Goal: Information Seeking & Learning: Learn about a topic

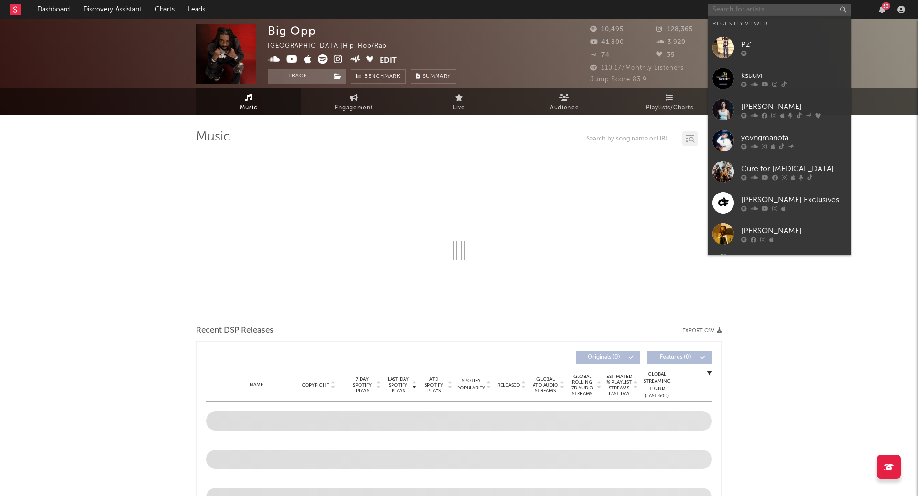
click at [745, 9] on input "text" at bounding box center [779, 10] width 143 height 12
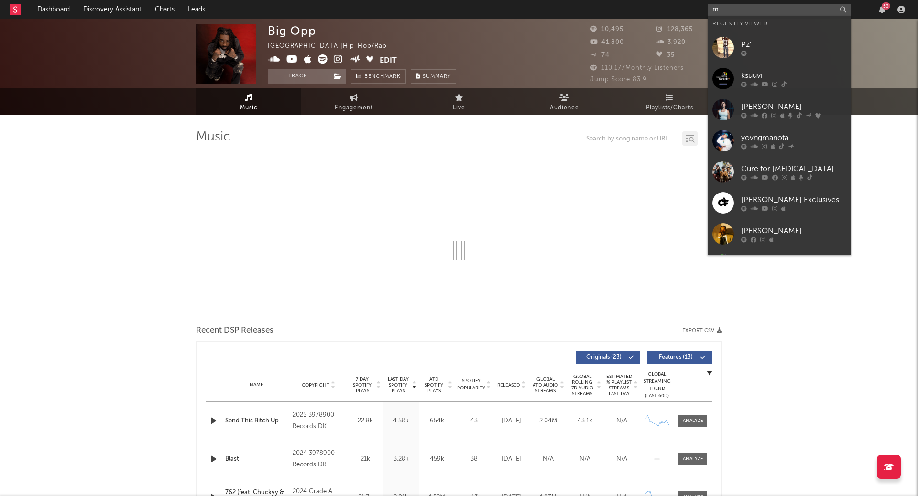
type input "mo"
select select "6m"
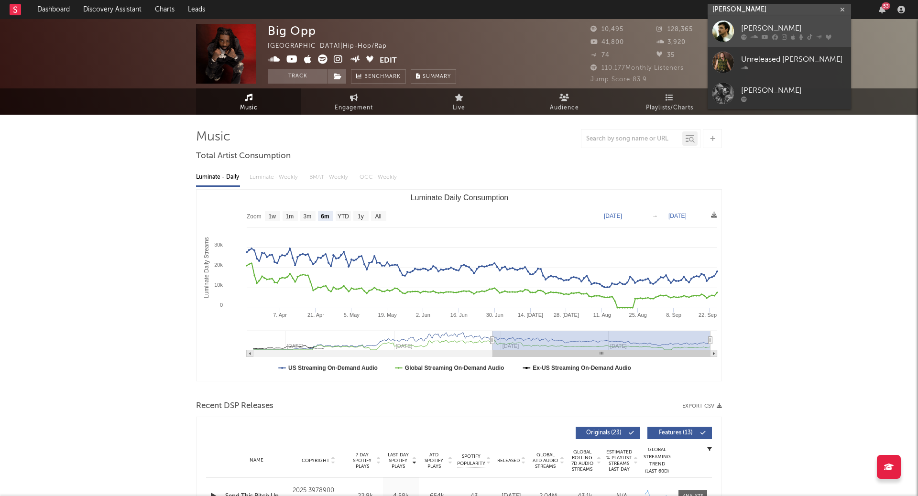
type input "[PERSON_NAME]"
click at [760, 25] on div "[PERSON_NAME]" at bounding box center [793, 28] width 105 height 11
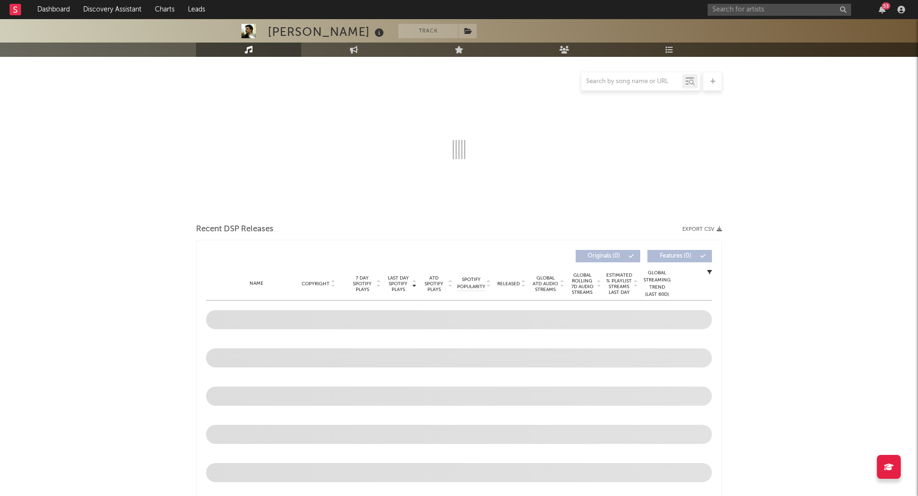
scroll to position [106, 0]
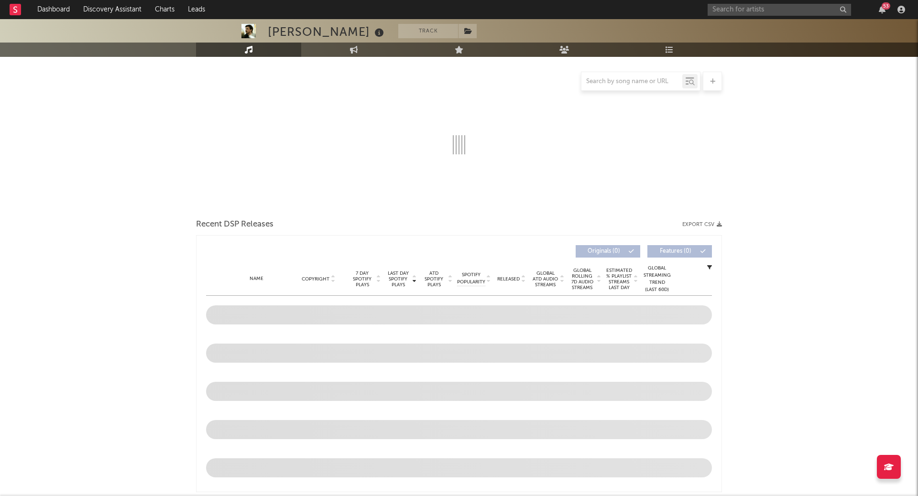
select select "6m"
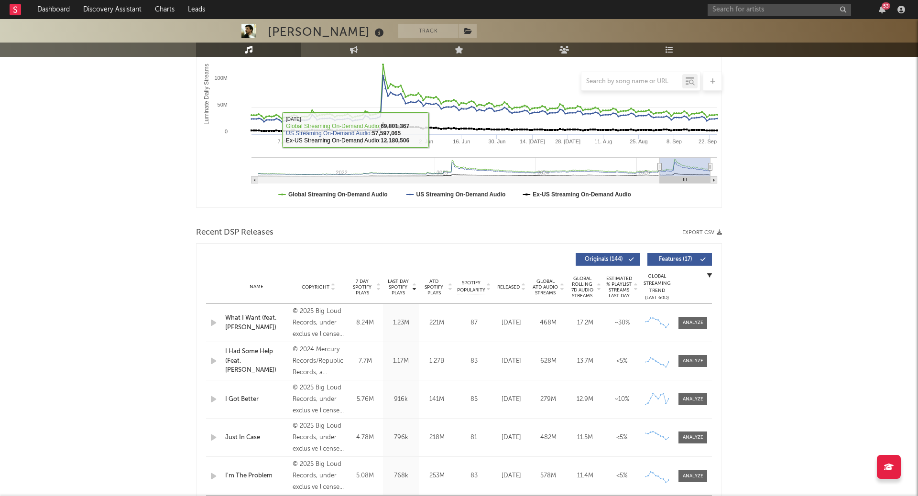
scroll to position [184, 0]
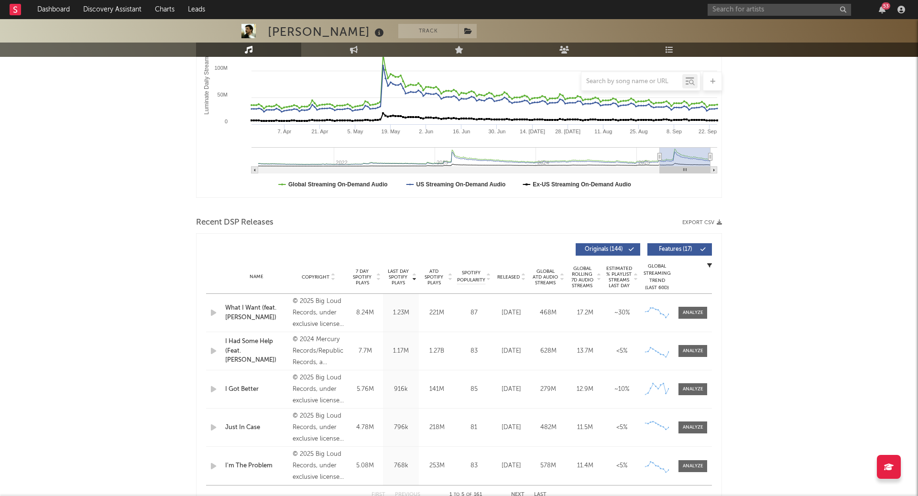
click at [376, 279] on icon at bounding box center [378, 279] width 5 height 4
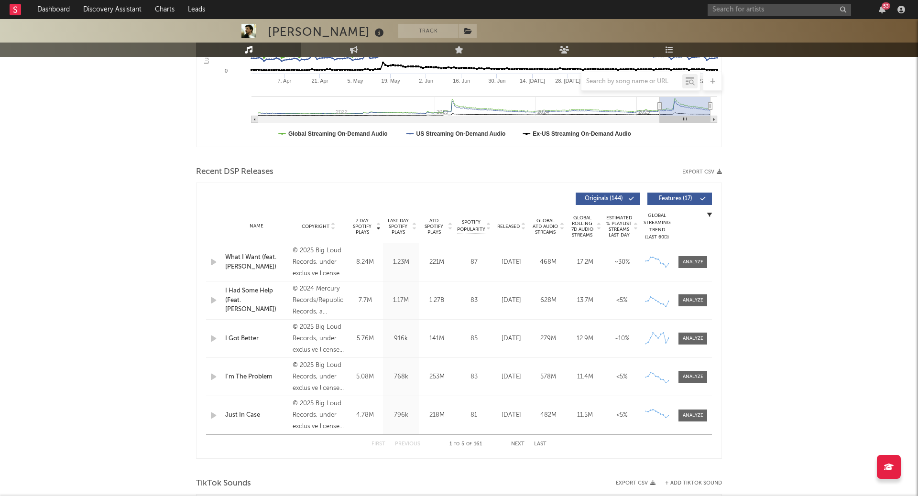
scroll to position [242, 0]
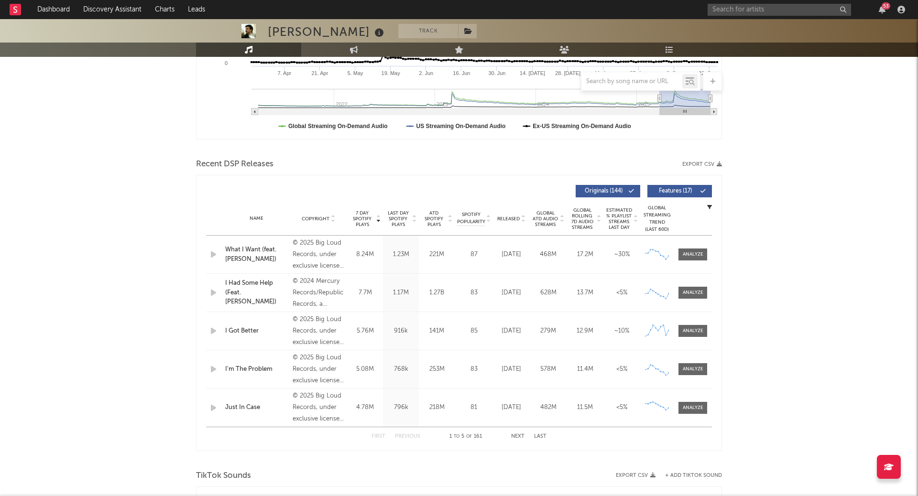
click at [415, 223] on div at bounding box center [414, 218] width 6 height 17
drag, startPoint x: 414, startPoint y: 370, endPoint x: 392, endPoint y: 369, distance: 21.6
click at [392, 369] on div "796k" at bounding box center [400, 370] width 31 height 10
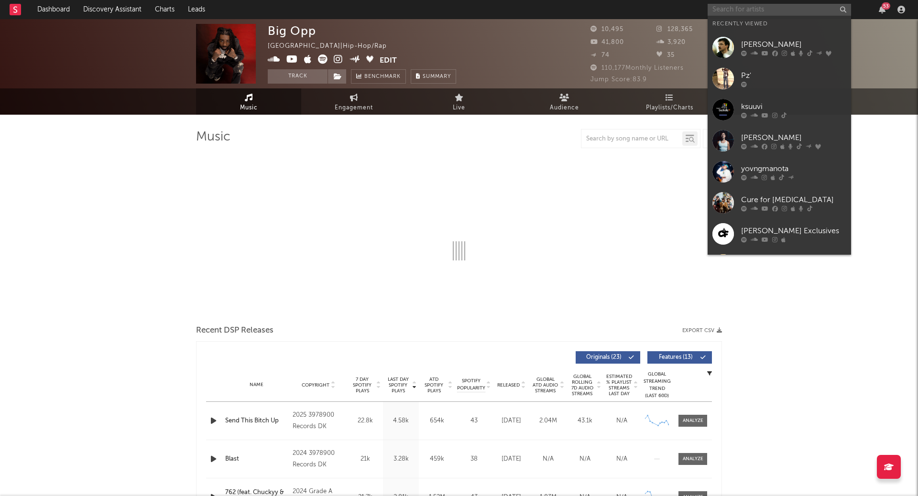
click at [717, 13] on input "text" at bounding box center [779, 10] width 143 height 12
select select "6m"
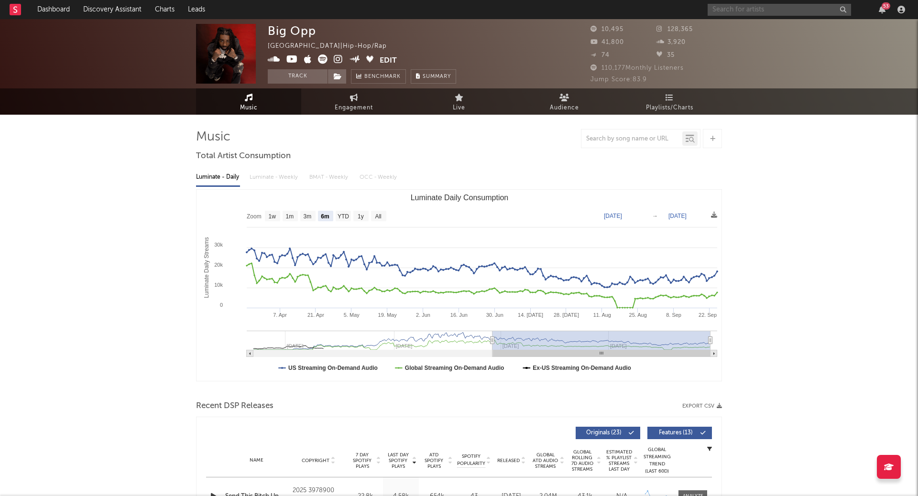
click at [768, 11] on input "text" at bounding box center [779, 10] width 143 height 12
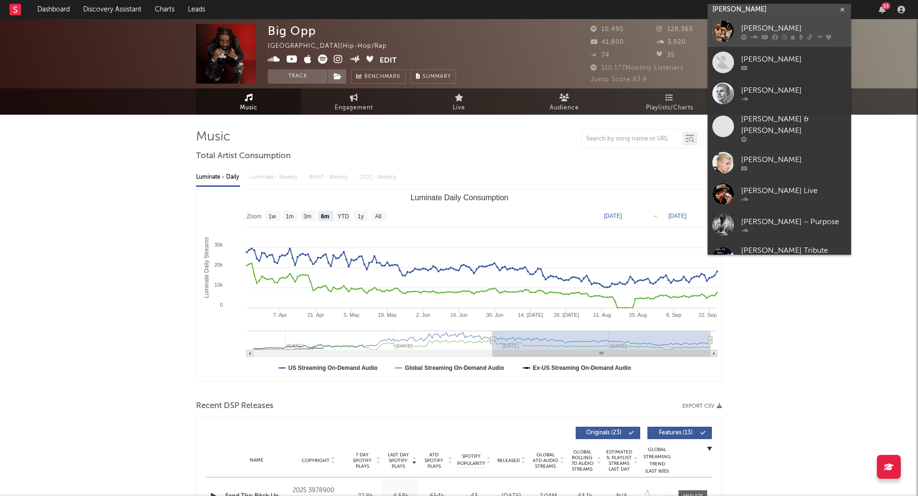
type input "justin bieber"
click at [783, 31] on div "Justin Bieber" at bounding box center [793, 28] width 105 height 11
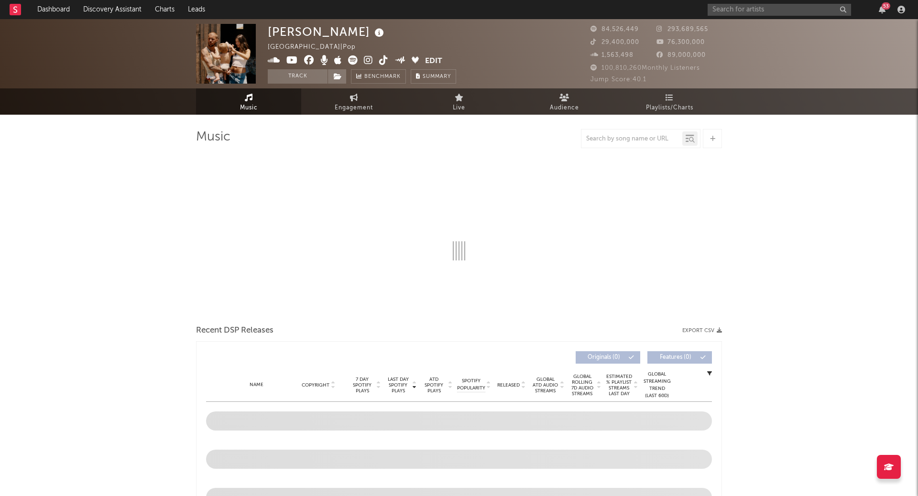
select select "6m"
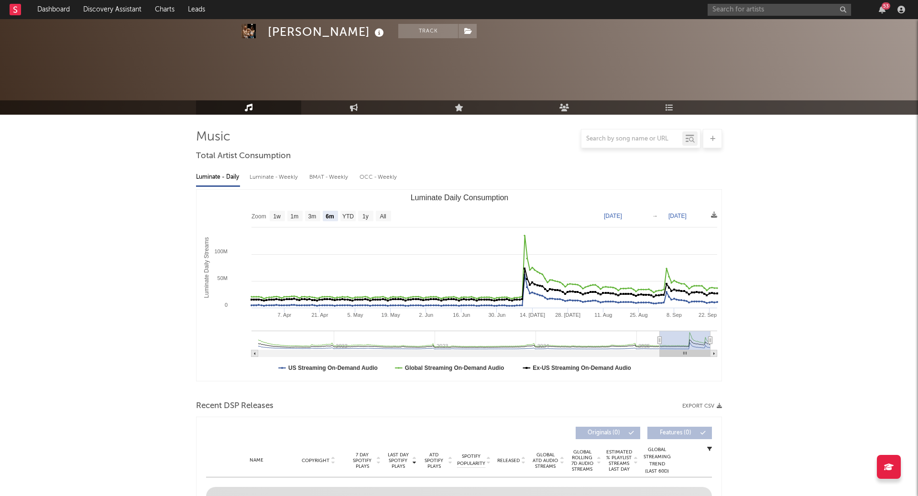
scroll to position [241, 0]
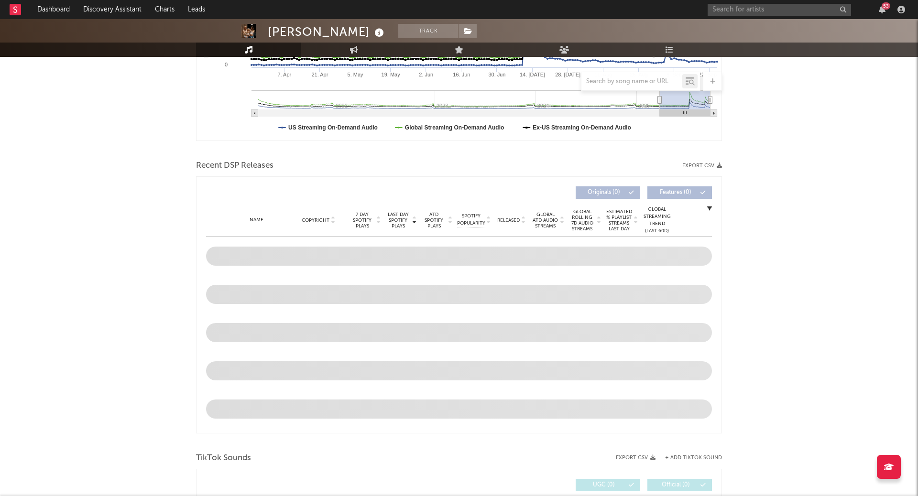
click at [375, 222] on div at bounding box center [378, 220] width 6 height 17
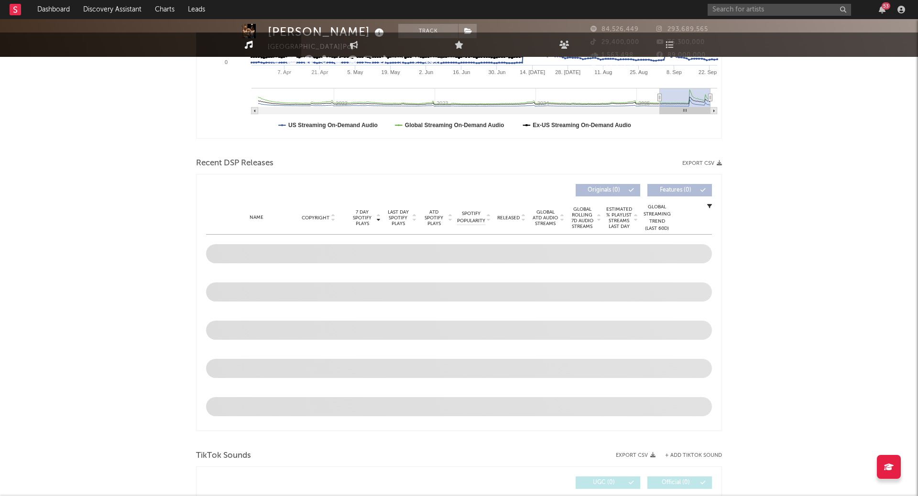
scroll to position [286, 0]
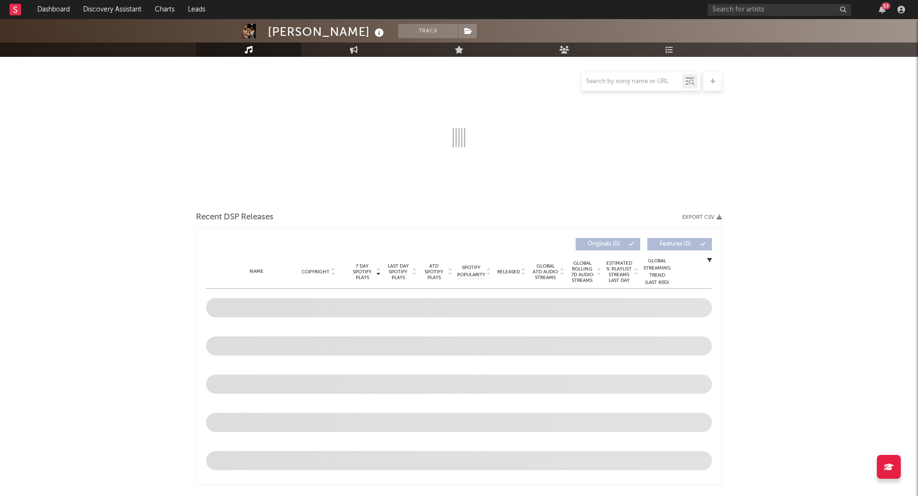
select select "6m"
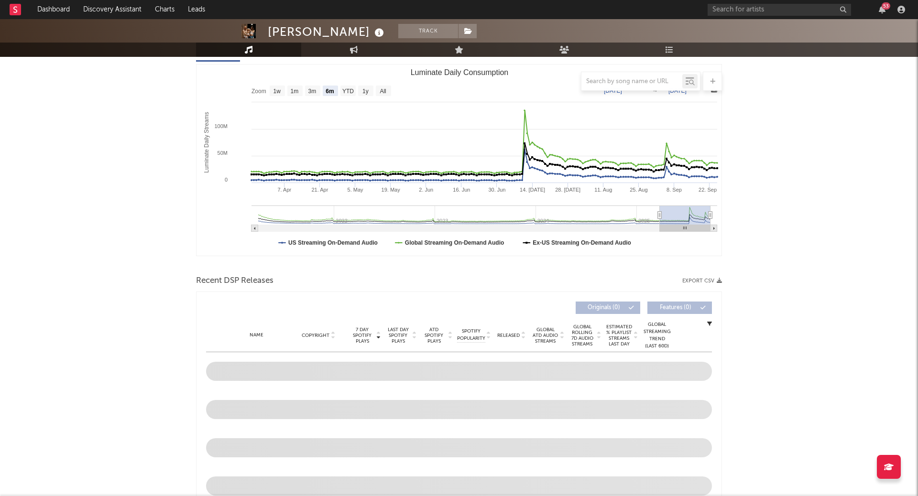
scroll to position [110, 0]
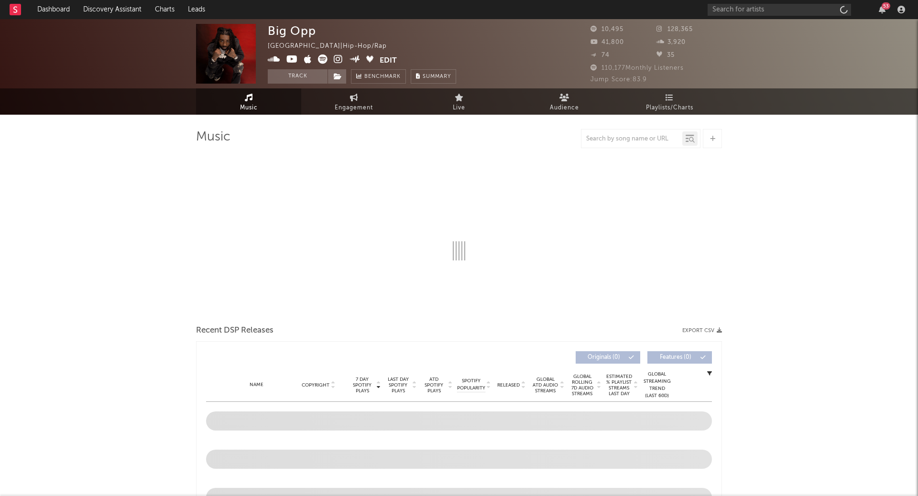
select select "6m"
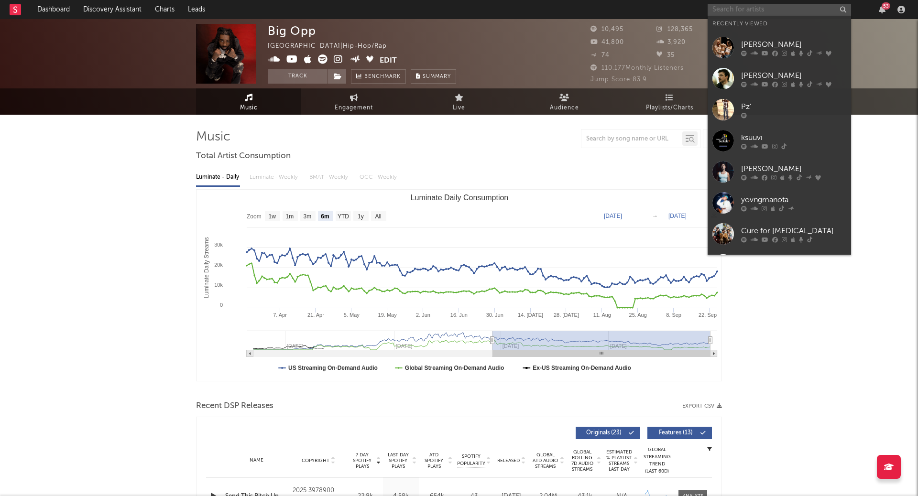
click at [744, 14] on input "text" at bounding box center [779, 10] width 143 height 12
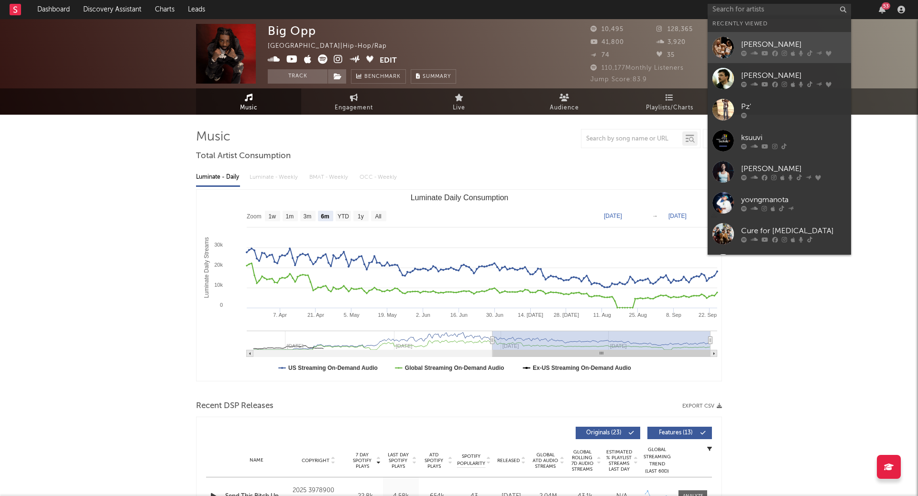
click at [740, 38] on link "Justin Bieber" at bounding box center [779, 47] width 143 height 31
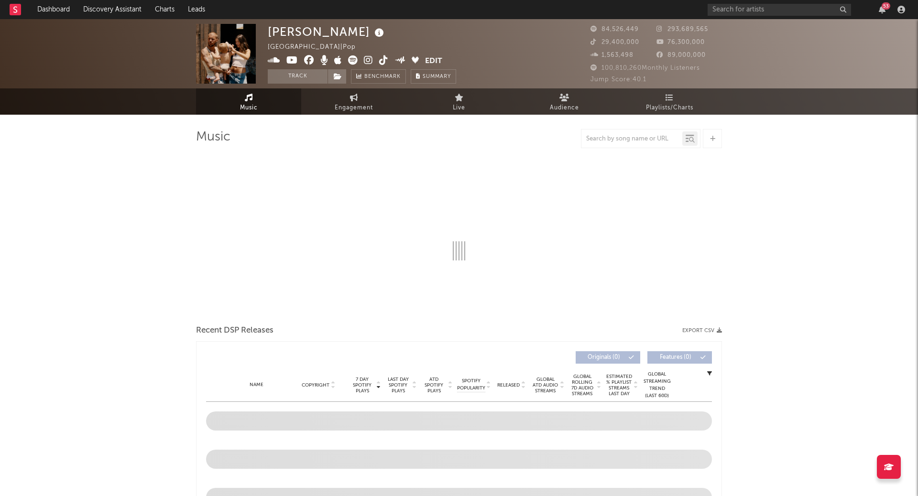
select select "6m"
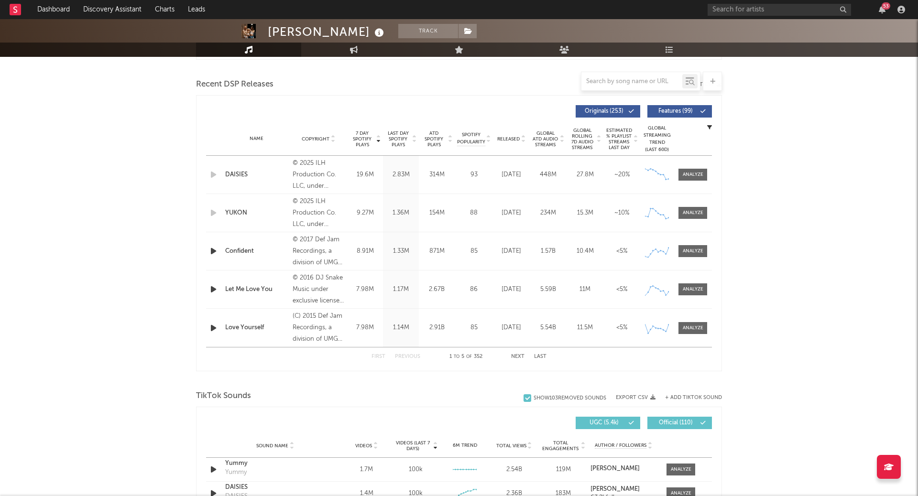
scroll to position [284, 0]
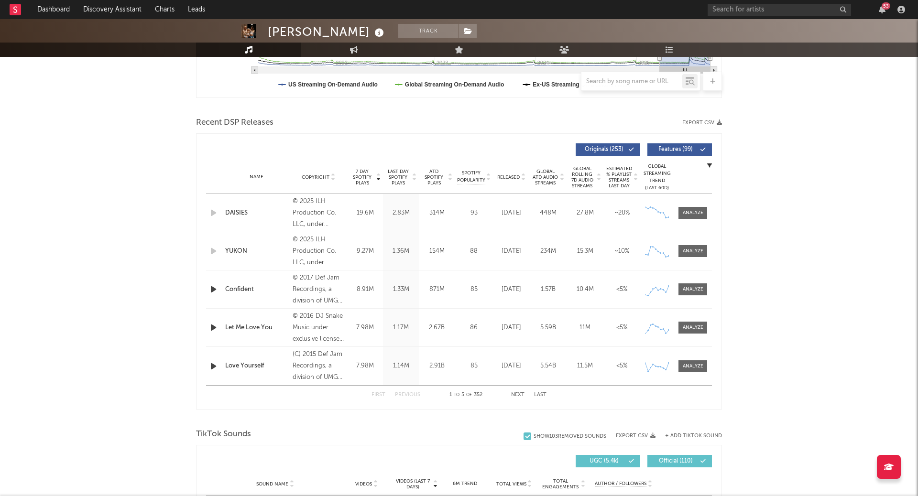
click at [414, 177] on icon at bounding box center [414, 179] width 5 height 4
click at [375, 181] on div at bounding box center [378, 177] width 6 height 17
click at [520, 393] on button "Next" at bounding box center [517, 395] width 13 height 5
drag, startPoint x: 379, startPoint y: 288, endPoint x: 350, endPoint y: 287, distance: 28.7
click at [350, 287] on div "6.26M" at bounding box center [365, 290] width 31 height 10
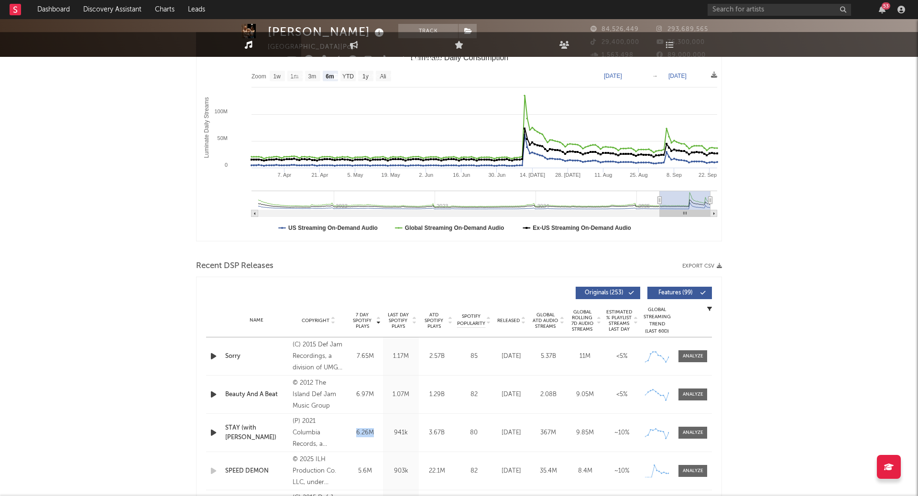
scroll to position [0, 0]
